Goal: Communication & Community: Answer question/provide support

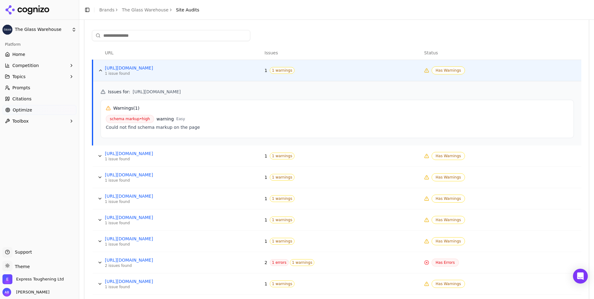
scroll to position [236, 0]
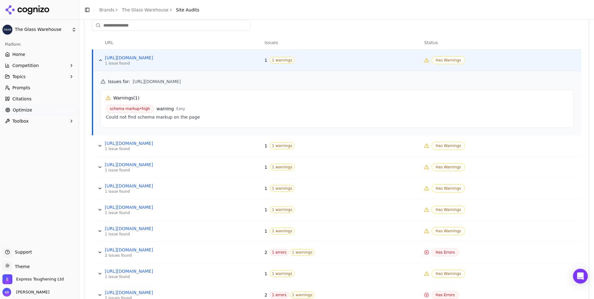
drag, startPoint x: 294, startPoint y: 81, endPoint x: 131, endPoint y: 80, distance: 163.3
click at [131, 80] on h5 "Issues for : [URL][DOMAIN_NAME]" at bounding box center [337, 82] width 473 height 6
copy span "[URL][DOMAIN_NAME]"
click at [579, 274] on icon "Open Intercom Messenger" at bounding box center [579, 276] width 7 height 8
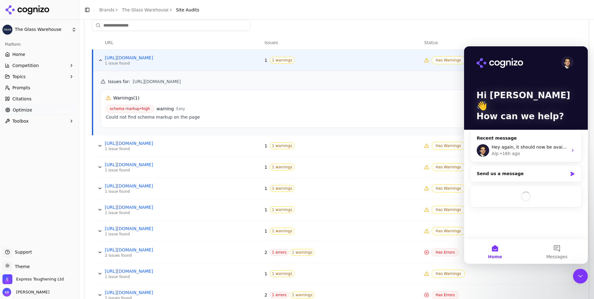
scroll to position [0, 0]
click at [525, 145] on span "Hey again, it should now be available!" at bounding box center [532, 147] width 83 height 5
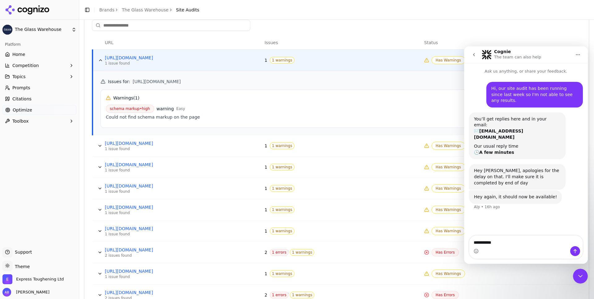
type textarea "**********"
click at [574, 250] on icon "Send a message…" at bounding box center [574, 251] width 5 height 5
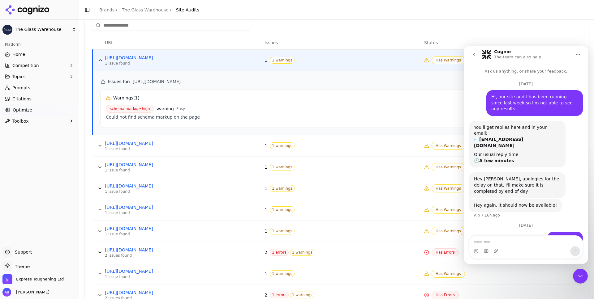
click at [473, 57] on icon "go back" at bounding box center [473, 54] width 5 height 5
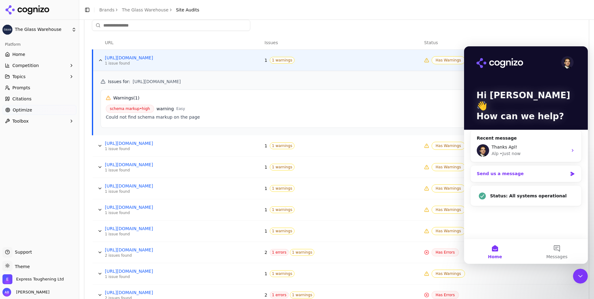
click at [501, 171] on div "Send us a message" at bounding box center [522, 174] width 91 height 6
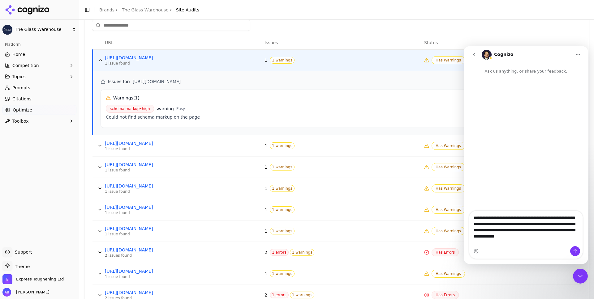
type textarea "**********"
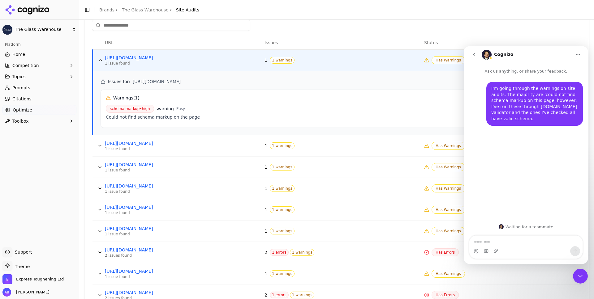
click at [474, 54] on icon "go back" at bounding box center [474, 54] width 2 height 3
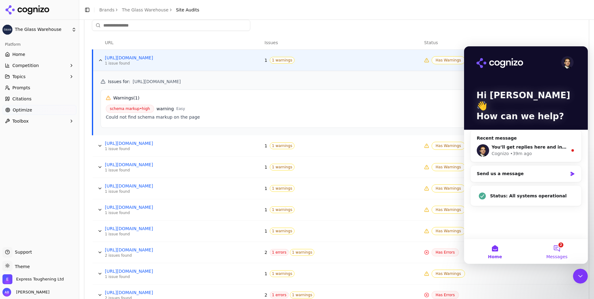
click at [557, 251] on button "2 Messages" at bounding box center [557, 251] width 62 height 25
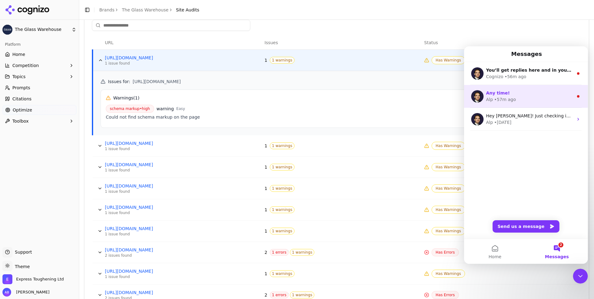
click at [521, 95] on div "Any time!" at bounding box center [529, 93] width 87 height 6
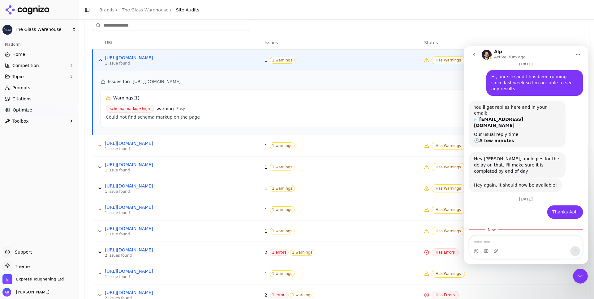
scroll to position [21, 0]
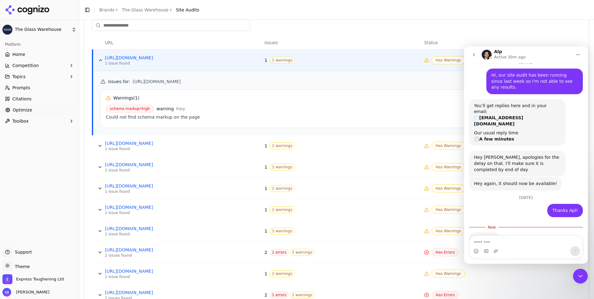
click at [475, 54] on icon "go back" at bounding box center [473, 54] width 5 height 5
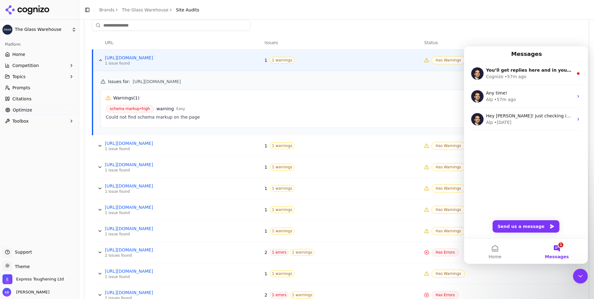
scroll to position [0, 0]
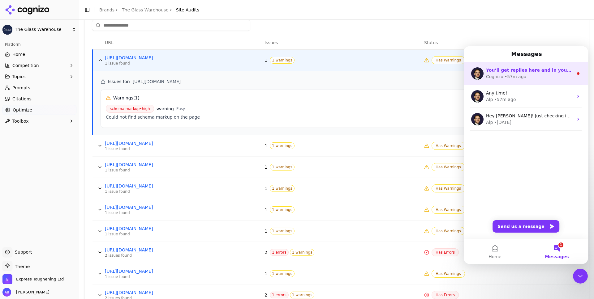
click at [498, 79] on div "Cognizo" at bounding box center [494, 77] width 17 height 6
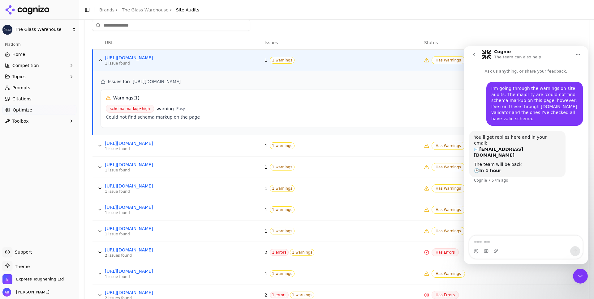
click at [474, 54] on icon "go back" at bounding box center [473, 54] width 5 height 5
